Goal: Task Accomplishment & Management: Manage account settings

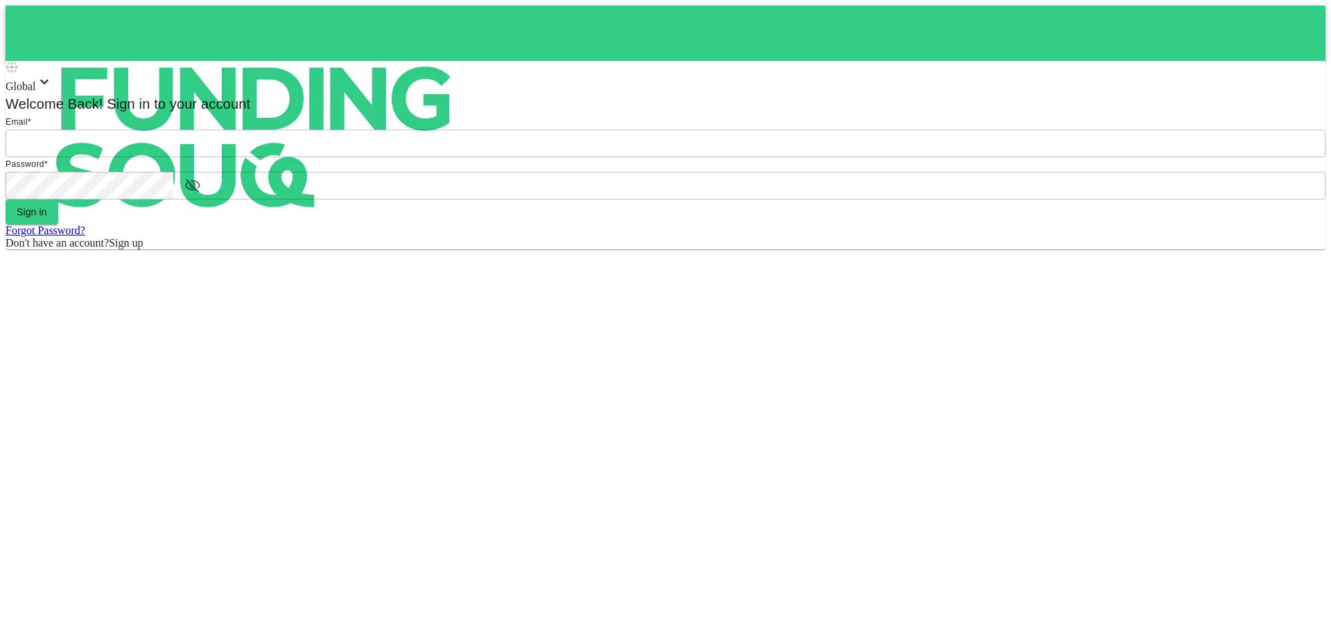
type input "[EMAIL_ADDRESS][DOMAIN_NAME]"
click at [200, 192] on icon "button" at bounding box center [192, 185] width 15 height 13
click at [200, 191] on icon "button" at bounding box center [192, 185] width 15 height 10
click at [58, 225] on button "Sign in" at bounding box center [32, 212] width 53 height 25
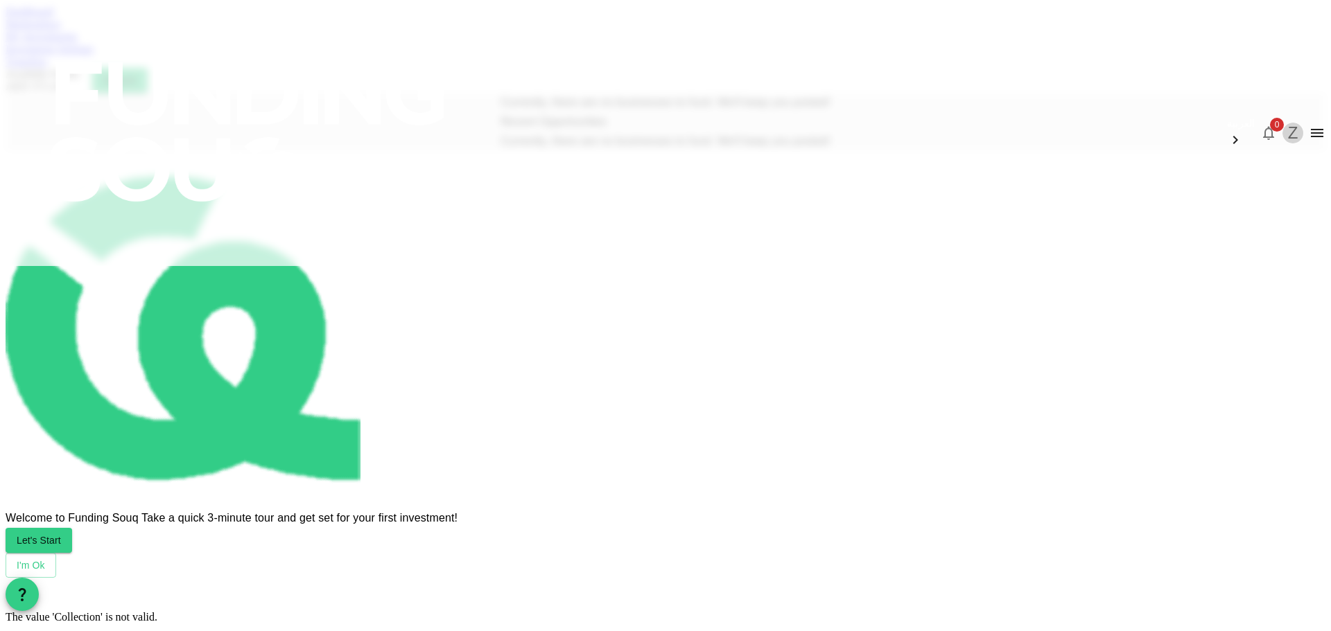
click at [1282, 123] on button "Z" at bounding box center [1292, 133] width 21 height 21
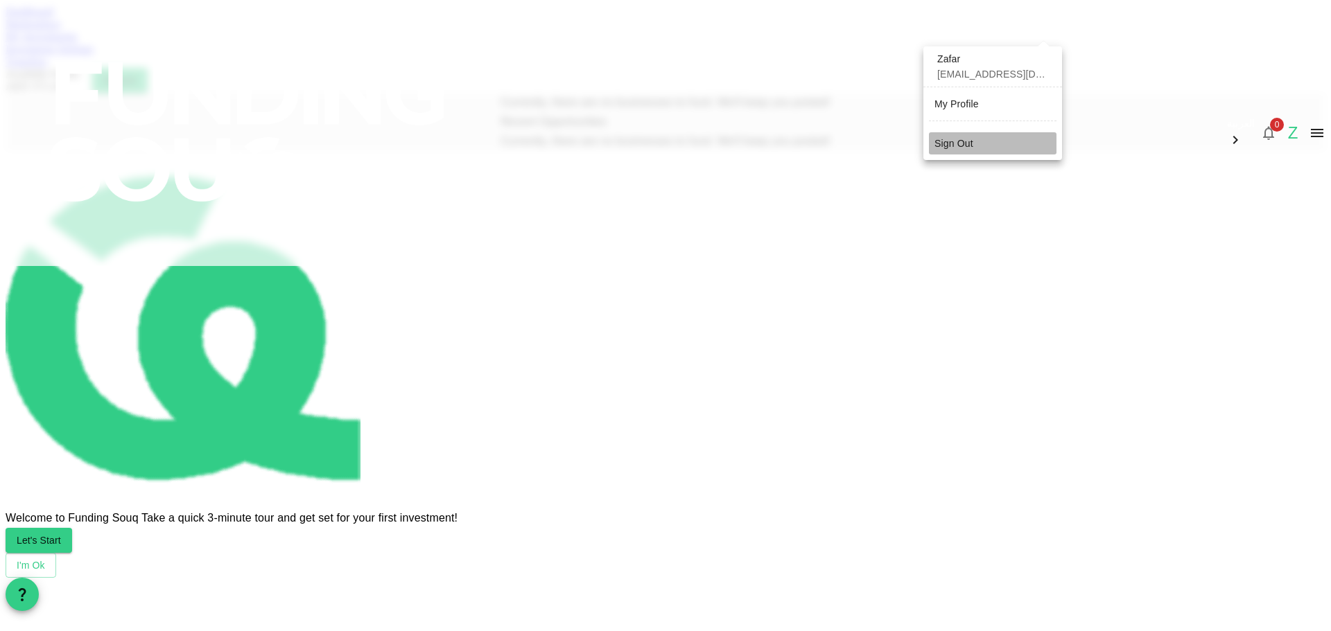
click at [962, 142] on div "Sign Out" at bounding box center [953, 144] width 39 height 14
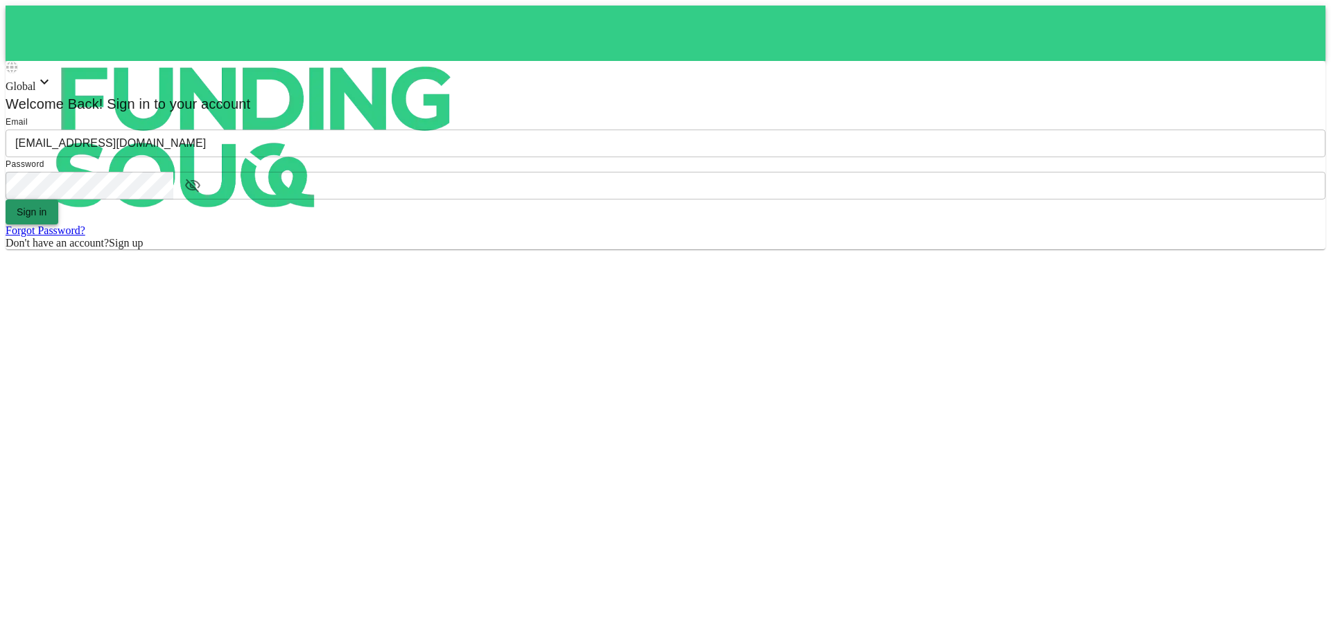
click at [58, 225] on button "Sign in" at bounding box center [32, 212] width 53 height 25
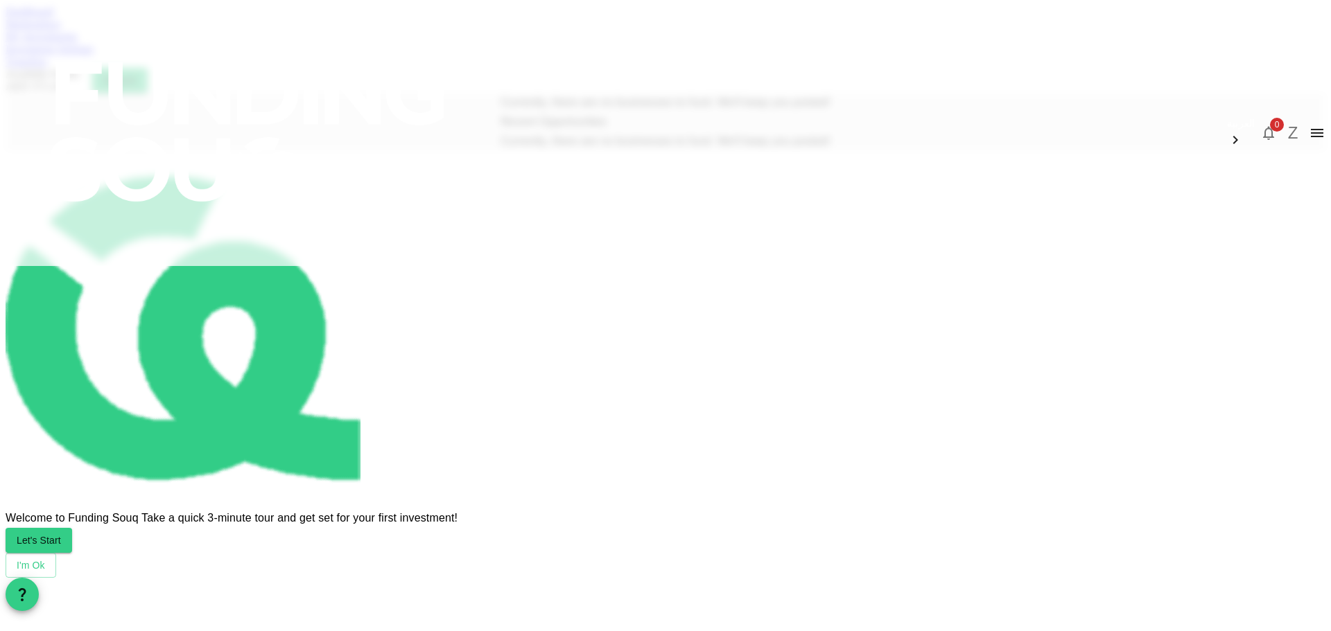
click at [78, 42] on link "My Investments" at bounding box center [42, 36] width 72 height 12
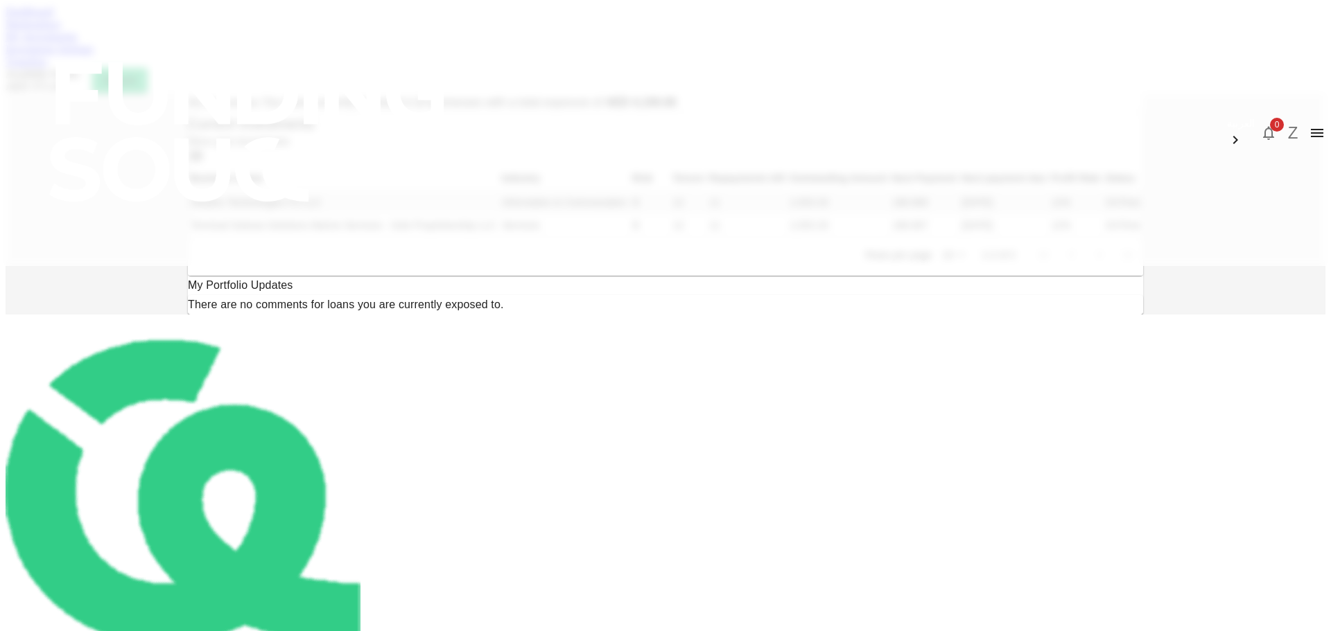
click at [688, 66] on div "Transfers" at bounding box center [666, 61] width 1320 height 12
click at [47, 67] on link "Transfers" at bounding box center [27, 61] width 42 height 12
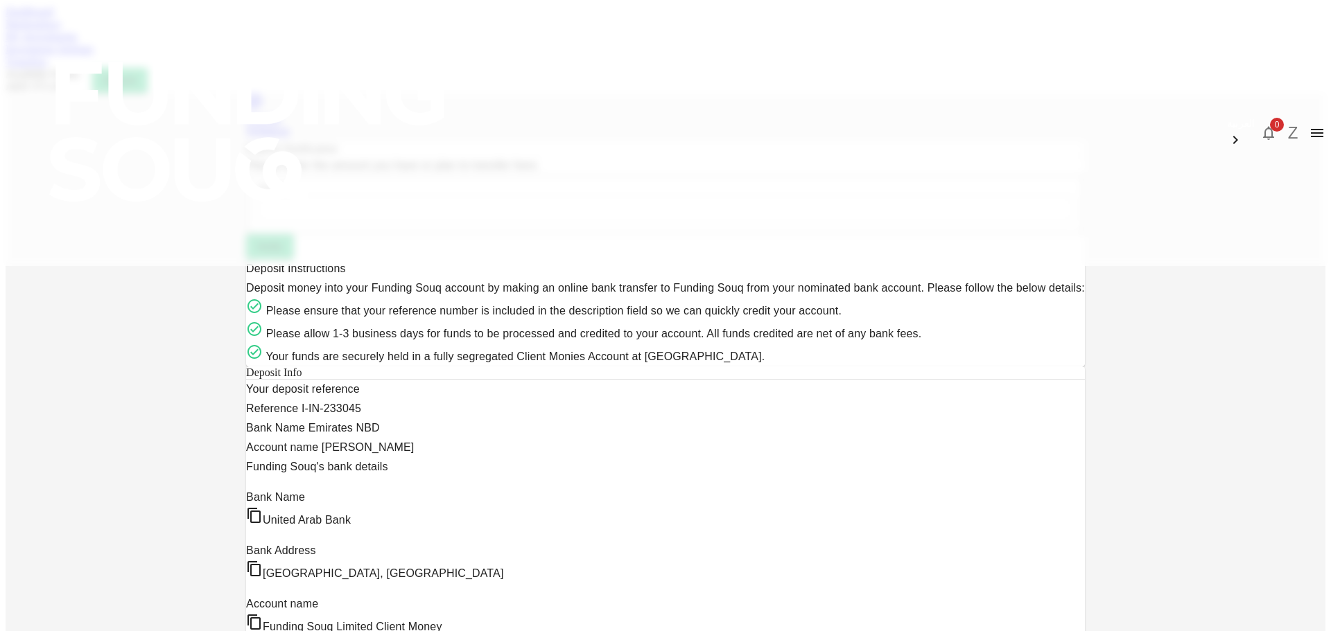
click at [792, 125] on div "Withdraw" at bounding box center [665, 131] width 839 height 12
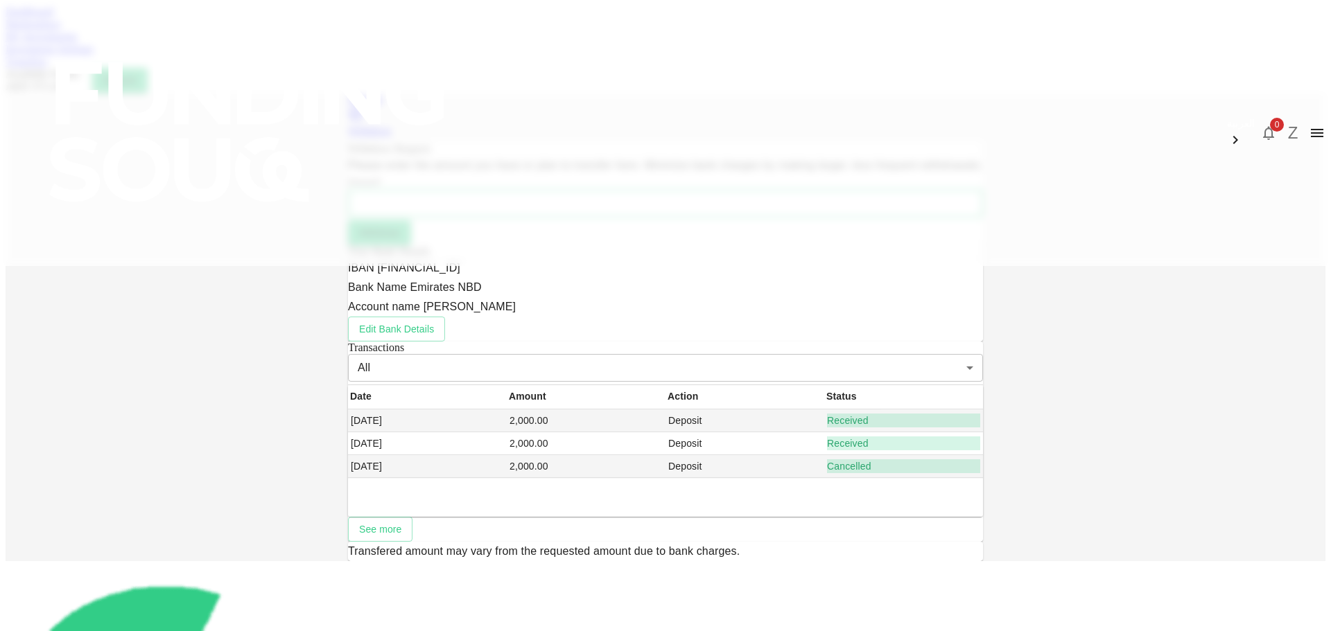
click at [53, 17] on link "Dashboard" at bounding box center [30, 12] width 48 height 12
